Goal: Information Seeking & Learning: Learn about a topic

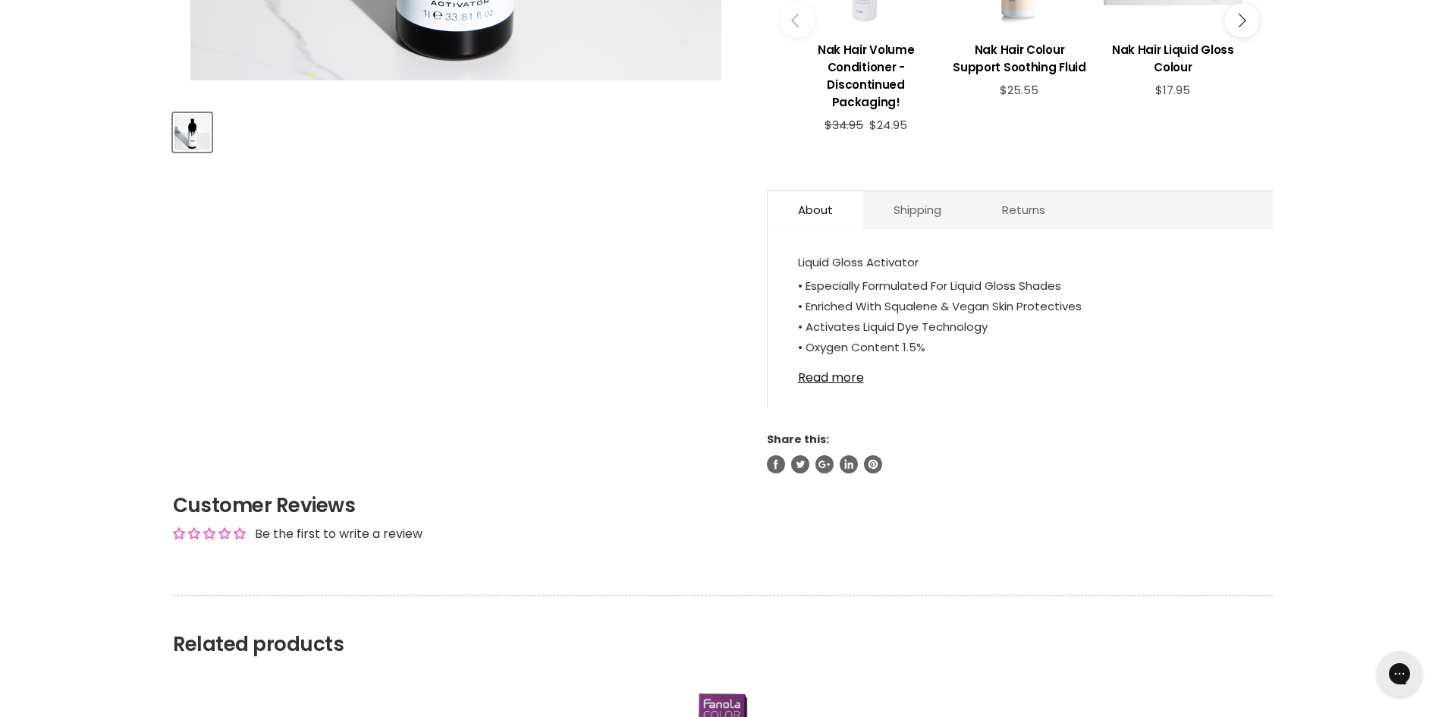
scroll to position [683, 0]
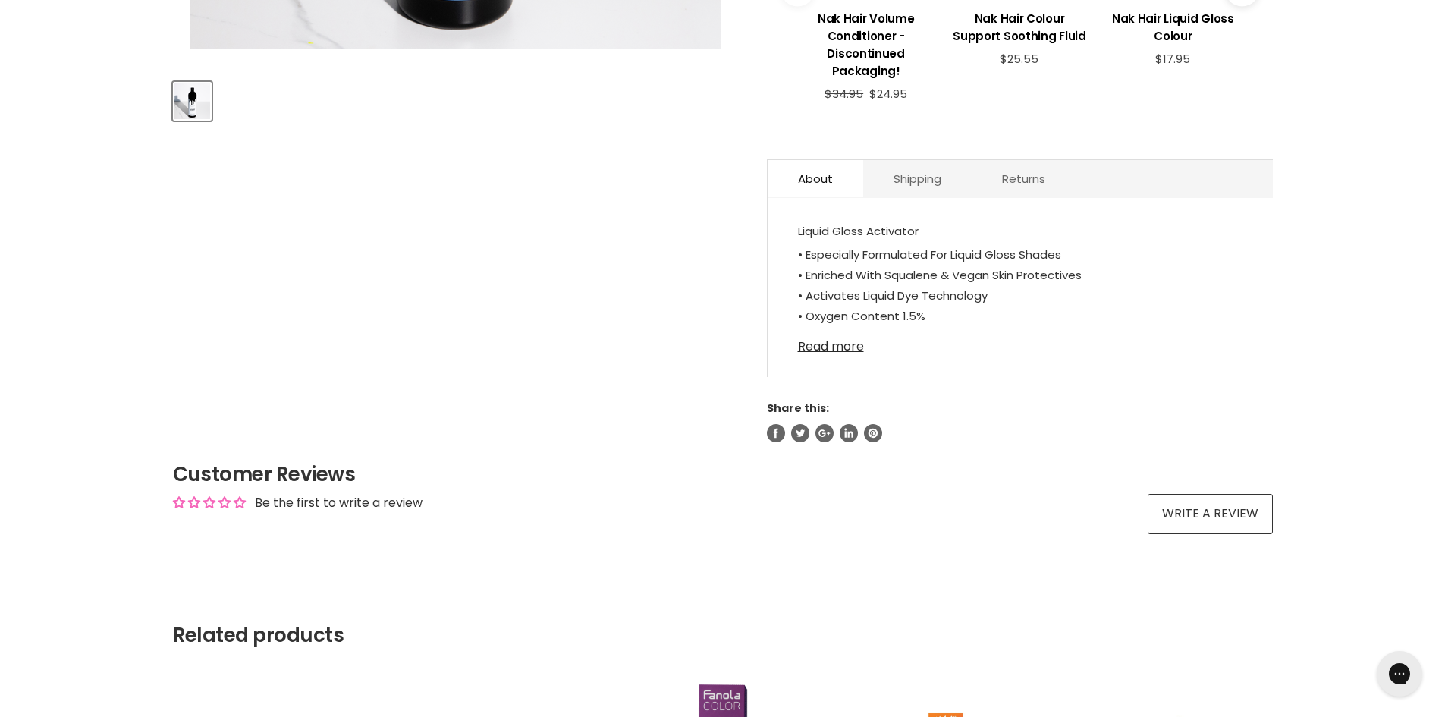
click at [851, 343] on link "Read more" at bounding box center [1020, 342] width 445 height 23
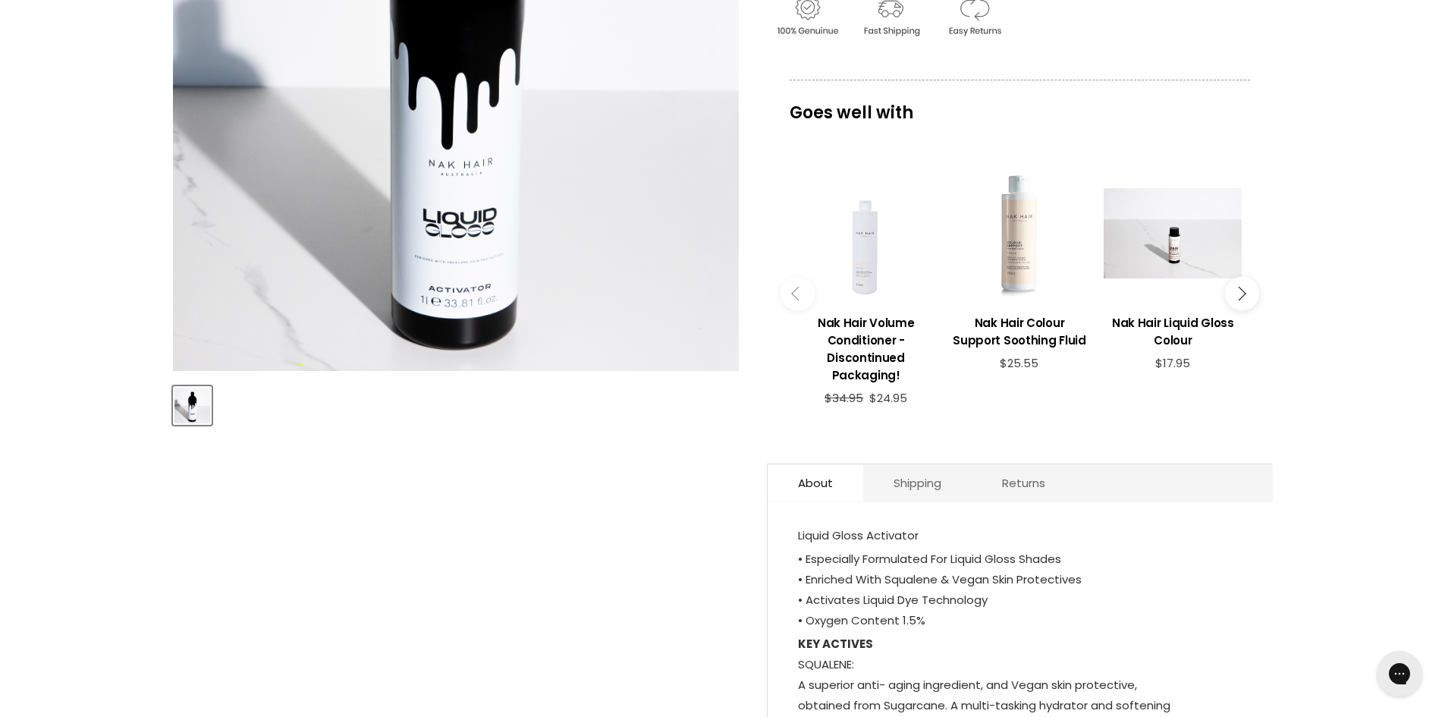
scroll to position [152, 0]
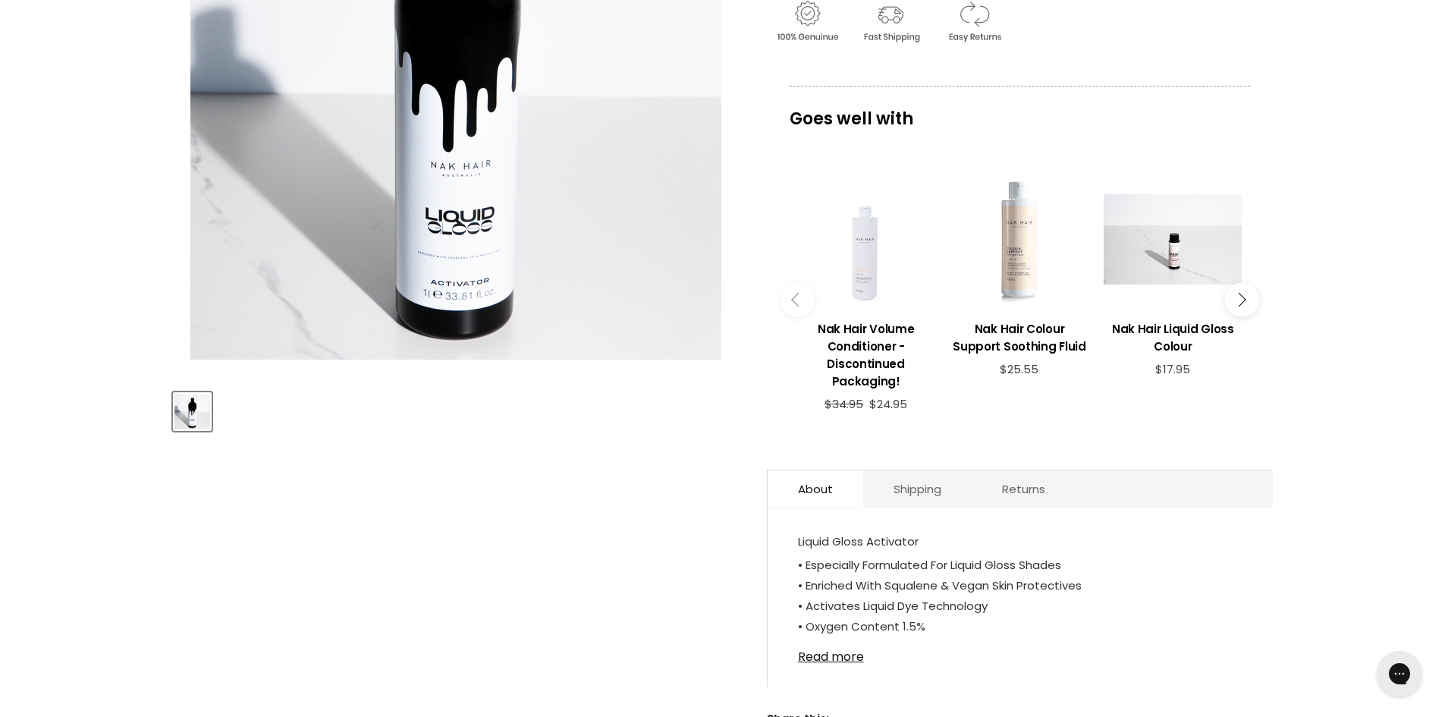
scroll to position [379, 0]
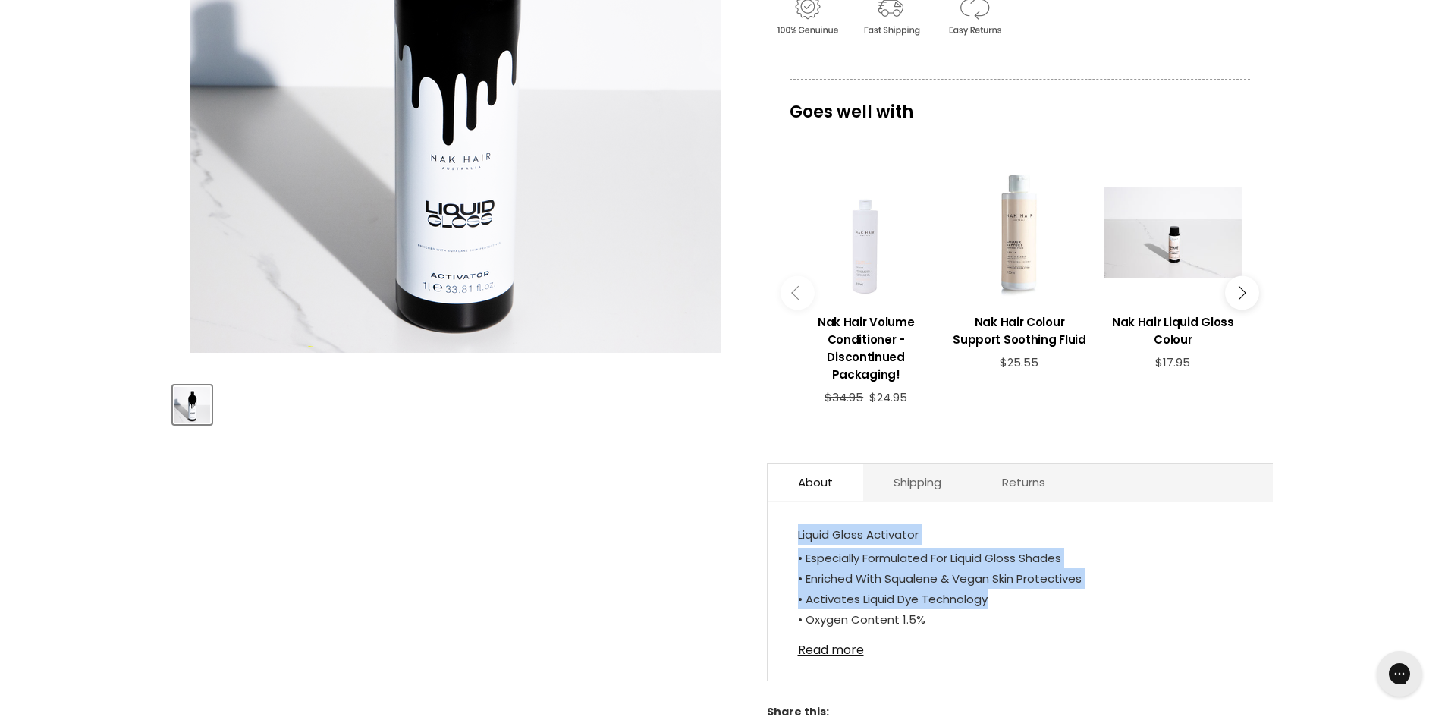
drag, startPoint x: 798, startPoint y: 533, endPoint x: 1120, endPoint y: 598, distance: 328.2
click at [1120, 598] on div "Liquid Gloss Activator • Especially Formulated For Liquid Gloss Shades • Enrich…" at bounding box center [1020, 579] width 445 height 110
copy div "Liquid Gloss Activator • Especially Formulated For Liquid Gloss Shades • Enrich…"
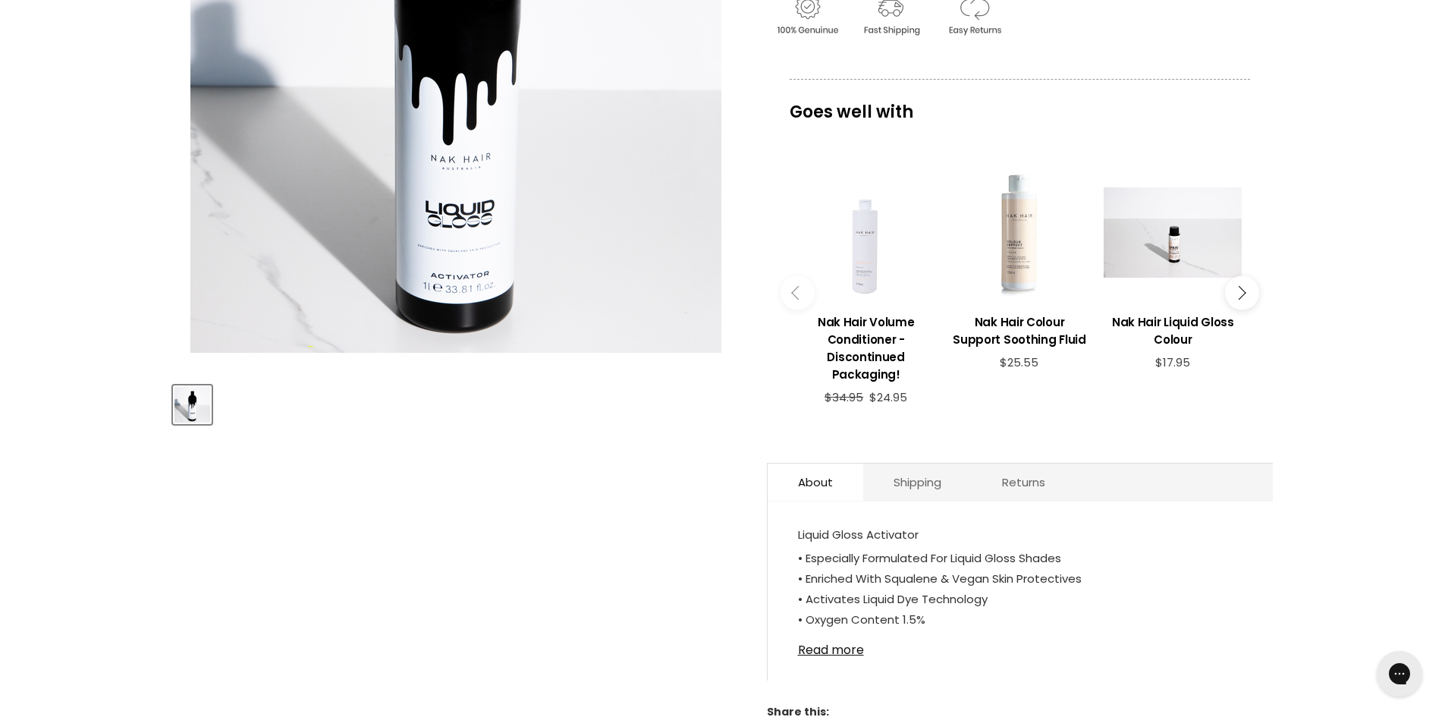
drag, startPoint x: 562, startPoint y: 539, endPoint x: 560, endPoint y: 520, distance: 19.1
click at [562, 538] on article "Click or scroll to zoom Tap or pinch to zoom Nak Hair Liquid Gloss Activator No…" at bounding box center [723, 274] width 1100 height 941
drag, startPoint x: 806, startPoint y: 558, endPoint x: 1082, endPoint y: 554, distance: 276.9
click at [1082, 554] on p "• Especially Formulated For Liquid Gloss Shades • Enriched With Squalene & Vega…" at bounding box center [1020, 590] width 445 height 85
copy p "Especially Formulated For Liquid Gloss Shades"
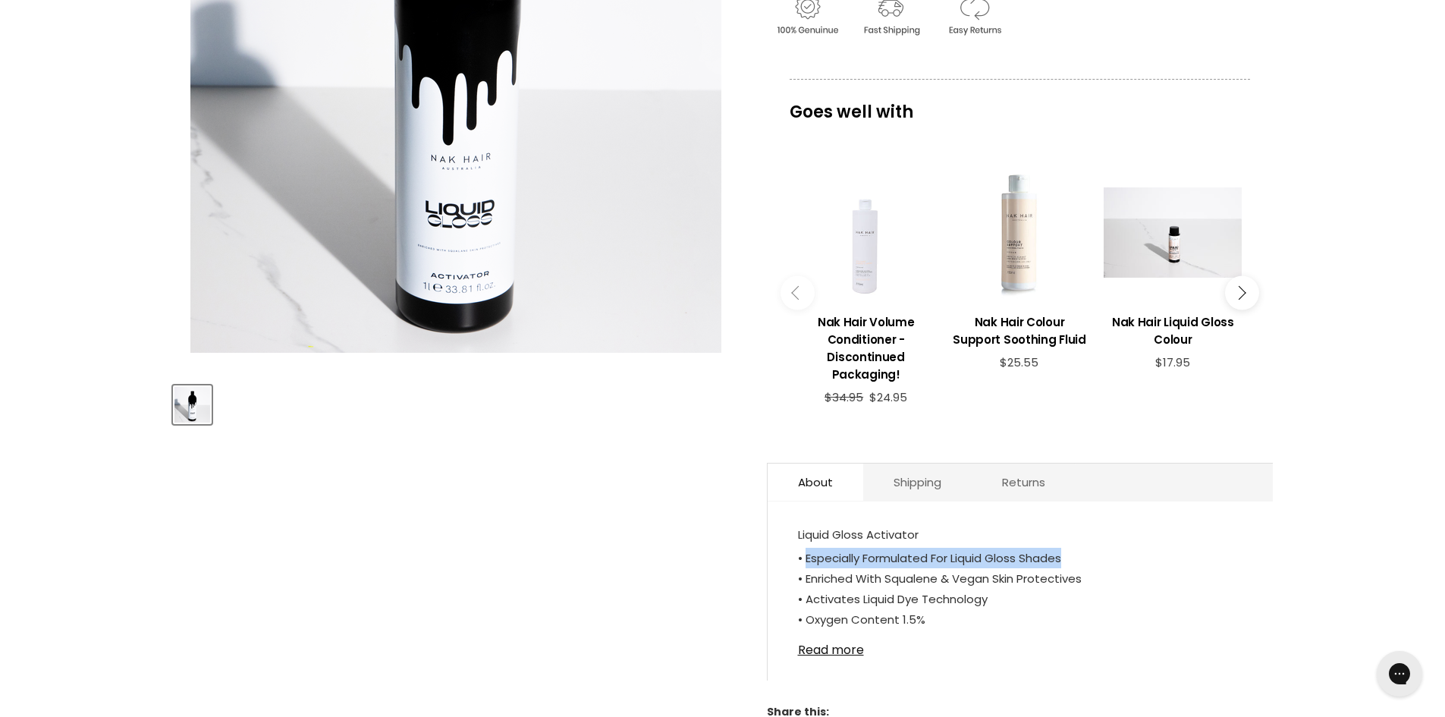
click at [1180, 568] on p "• Especially Formulated For Liquid Gloss Shades • Enriched With Squalene & Vega…" at bounding box center [1020, 590] width 445 height 85
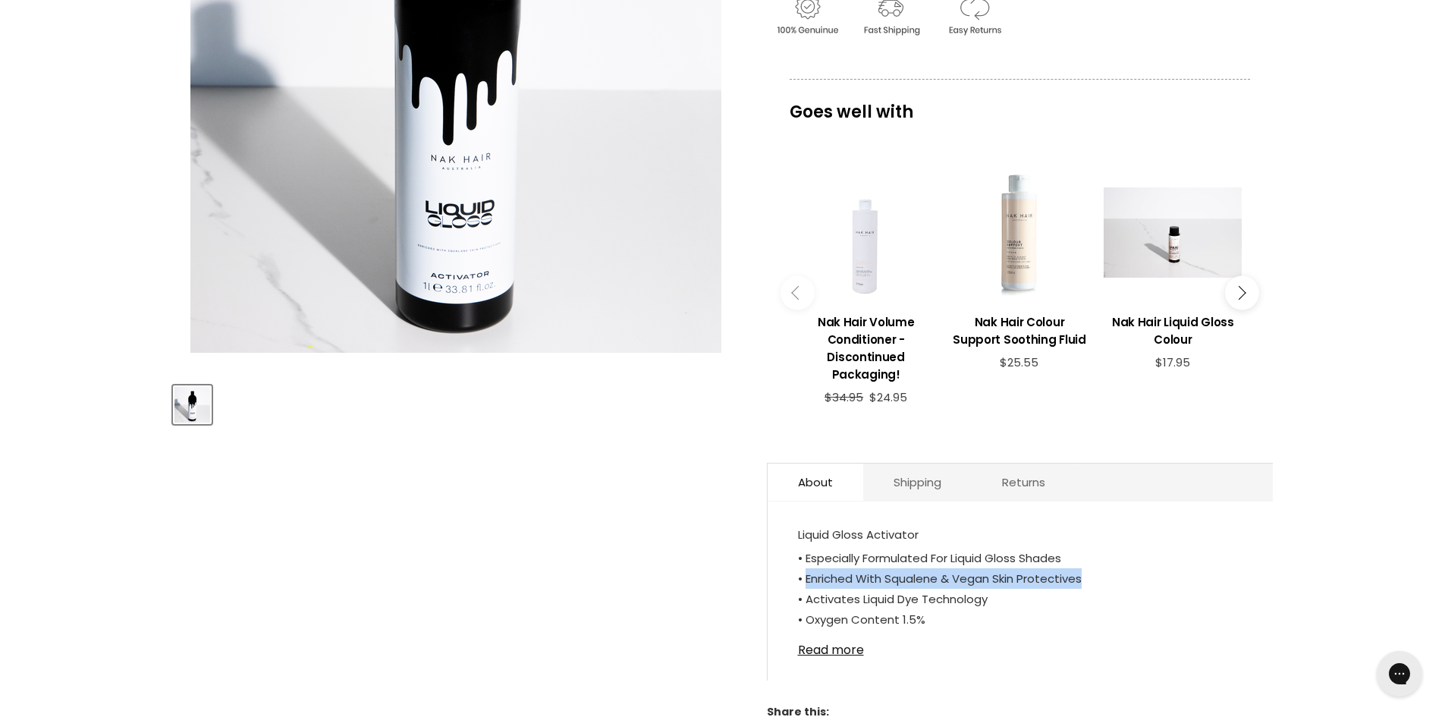
drag, startPoint x: 806, startPoint y: 579, endPoint x: 1090, endPoint y: 577, distance: 283.7
click at [1090, 577] on p "• Especially Formulated For Liquid Gloss Shades • Enriched With Squalene & Vega…" at bounding box center [1020, 590] width 445 height 85
copy p "Enriched With Squalene & Vegan Skin Protectives"
click at [1173, 575] on p "• Especially Formulated For Liquid Gloss Shades • Enriched With Squalene & Vega…" at bounding box center [1020, 590] width 445 height 85
drag, startPoint x: 806, startPoint y: 620, endPoint x: 933, endPoint y: 616, distance: 127.5
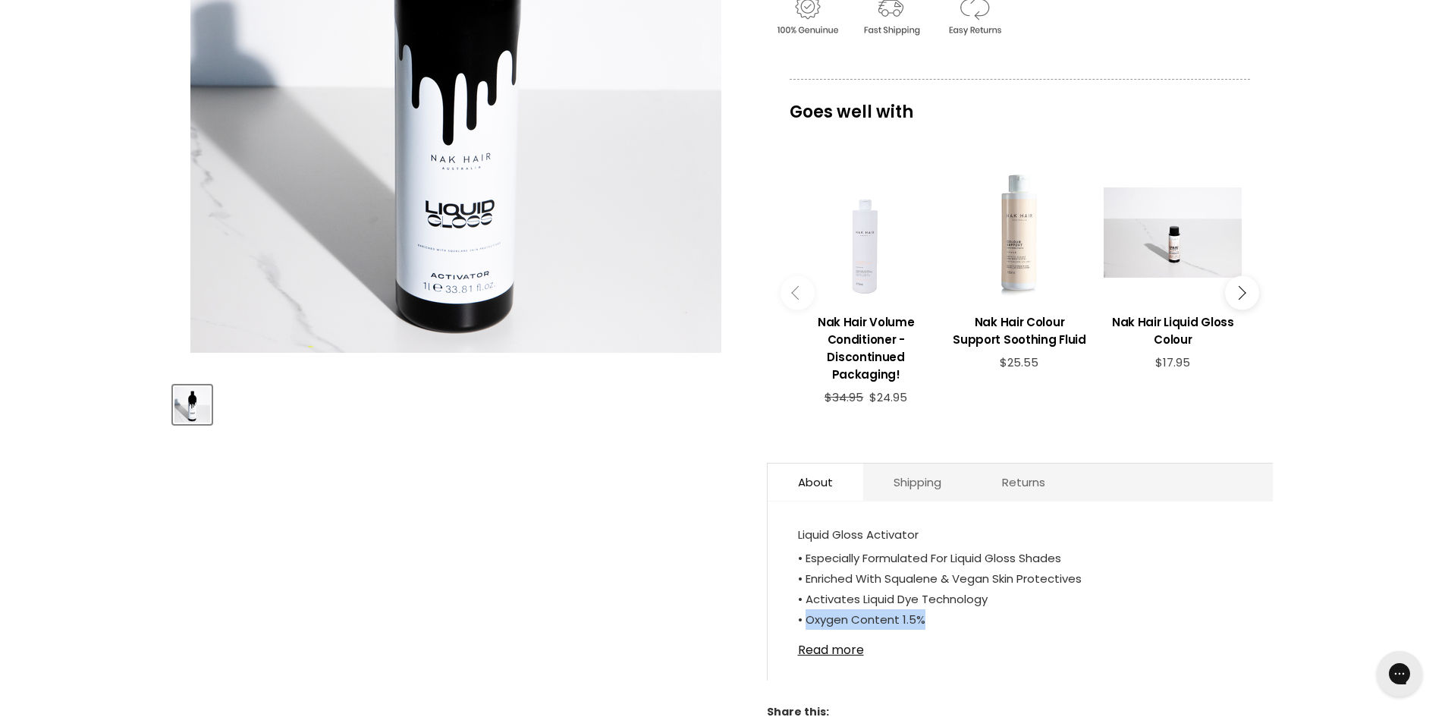
click at [950, 616] on p "• Especially Formulated For Liquid Gloss Shades • Enriched With Squalene & Vega…" at bounding box center [1020, 590] width 445 height 85
click at [1016, 632] on p "• Especially Formulated For Liquid Gloss Shades • Enriched With Squalene & Vega…" at bounding box center [1020, 590] width 445 height 85
click at [827, 646] on link "Read more" at bounding box center [1020, 645] width 445 height 23
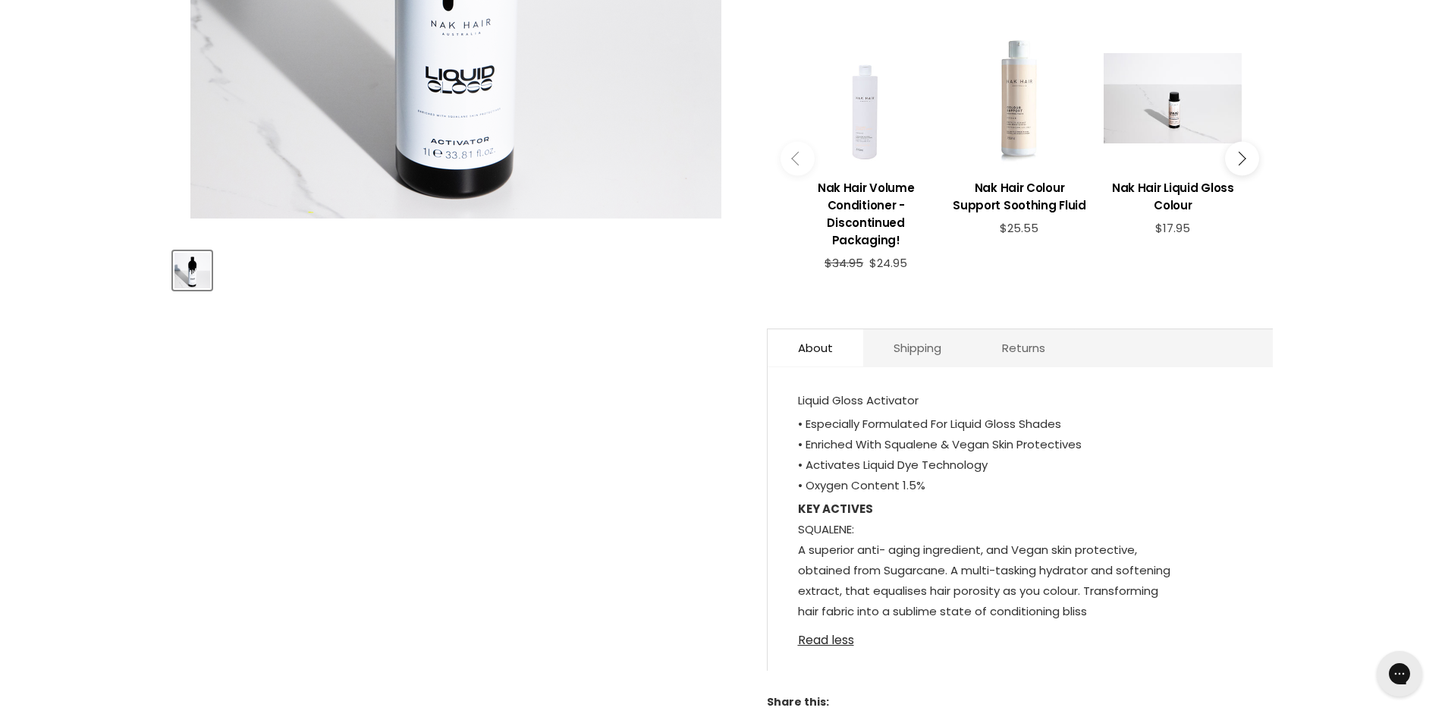
scroll to position [531, 0]
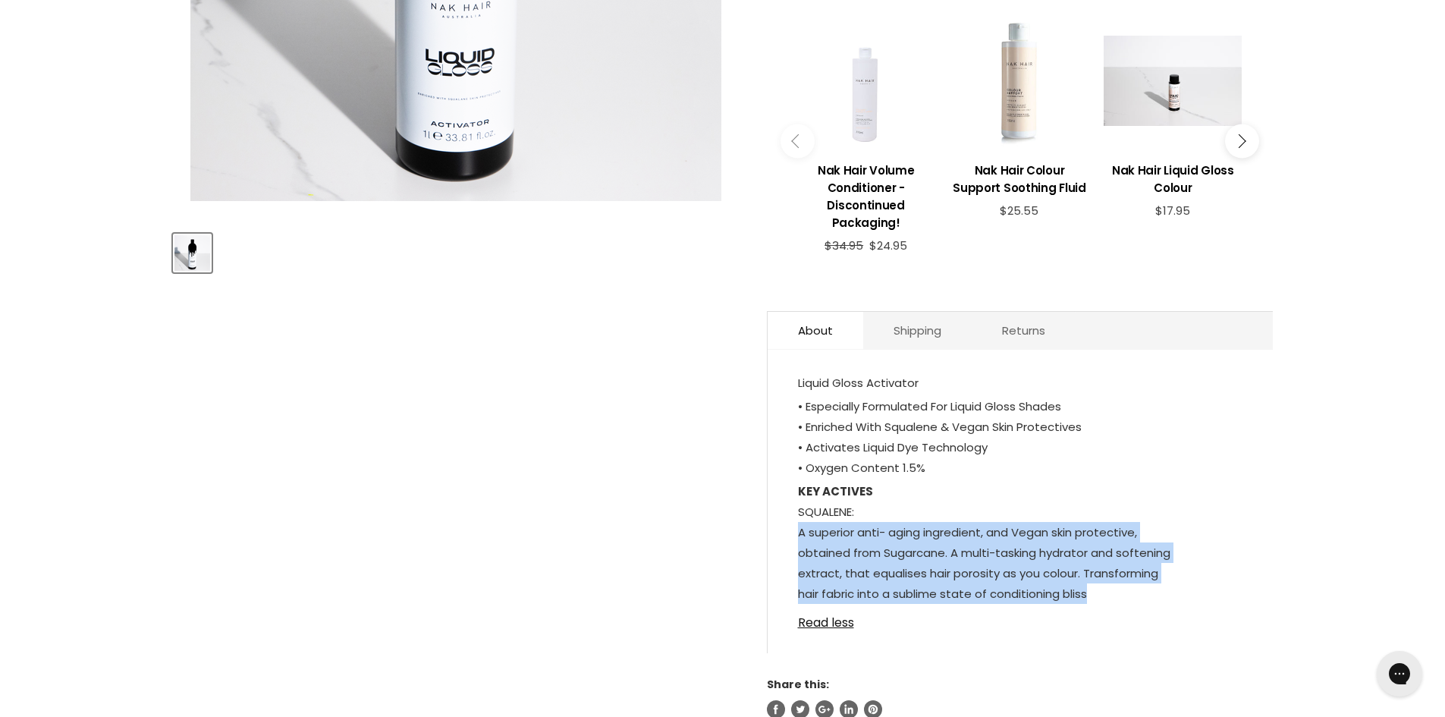
drag, startPoint x: 799, startPoint y: 532, endPoint x: 1199, endPoint y: 591, distance: 404.9
click at [1199, 591] on p "KEY ACTIVES SQUALENE: A superior anti- aging ingredient, and Vegan skin protect…" at bounding box center [1020, 544] width 445 height 126
copy p "A superior anti- aging ingredient, and Vegan skin protective, obtained from Sug…"
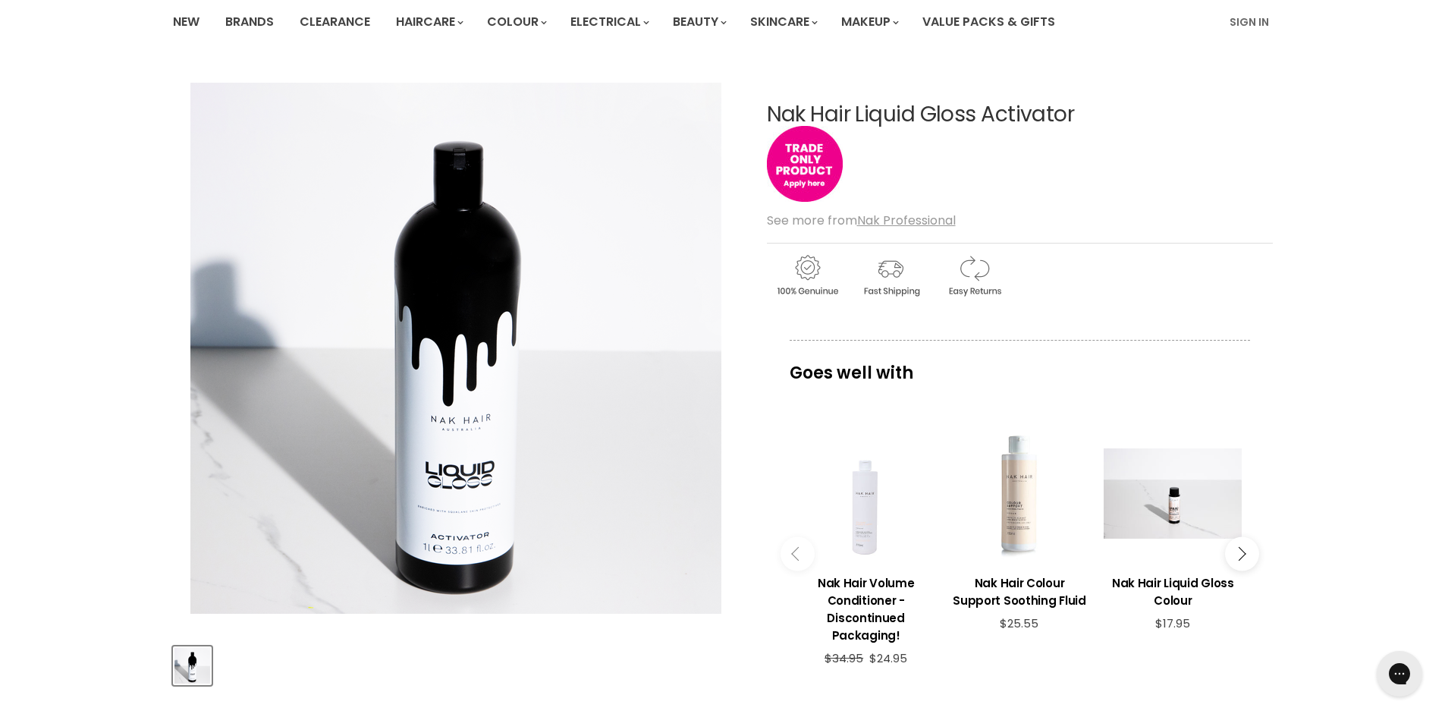
scroll to position [0, 0]
